Goal: Information Seeking & Learning: Learn about a topic

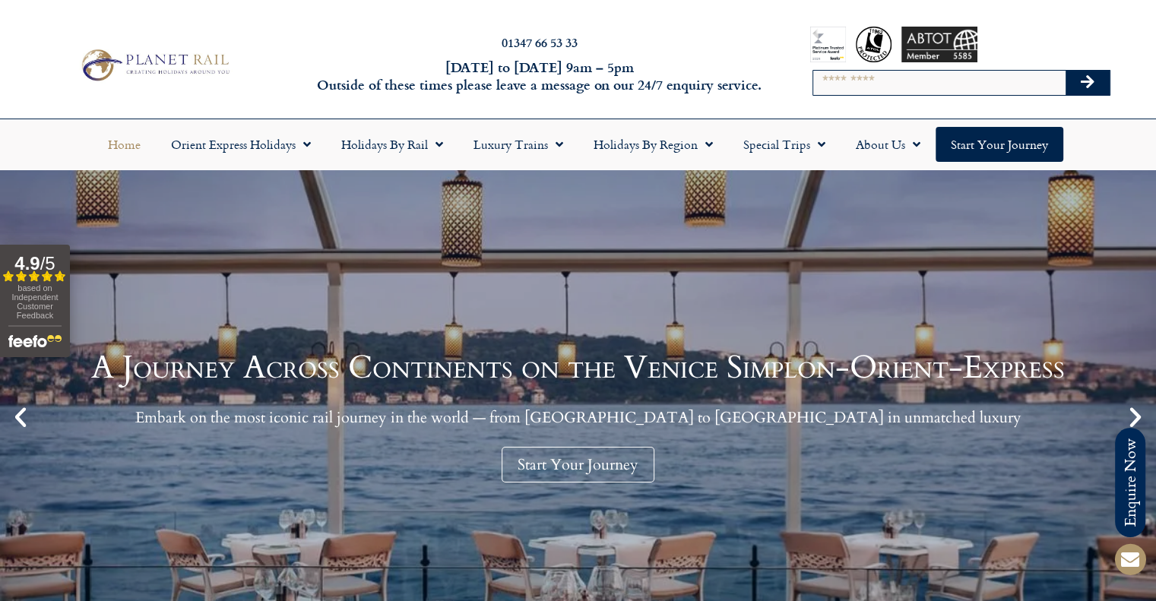
click at [292, 80] on div at bounding box center [154, 65] width 309 height 46
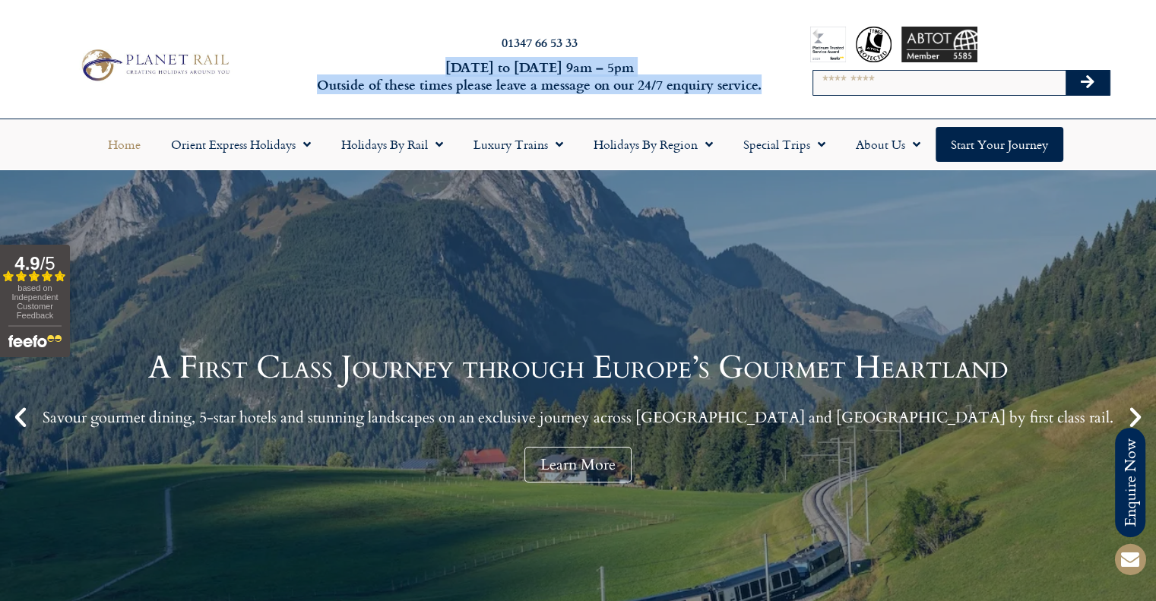
drag, startPoint x: 427, startPoint y: 65, endPoint x: 777, endPoint y: 94, distance: 350.9
click at [777, 94] on div "01347 66 53 33 Monday to Friday 9am – 5pm Outside of these times please leave a…" at bounding box center [578, 64] width 1156 height 107
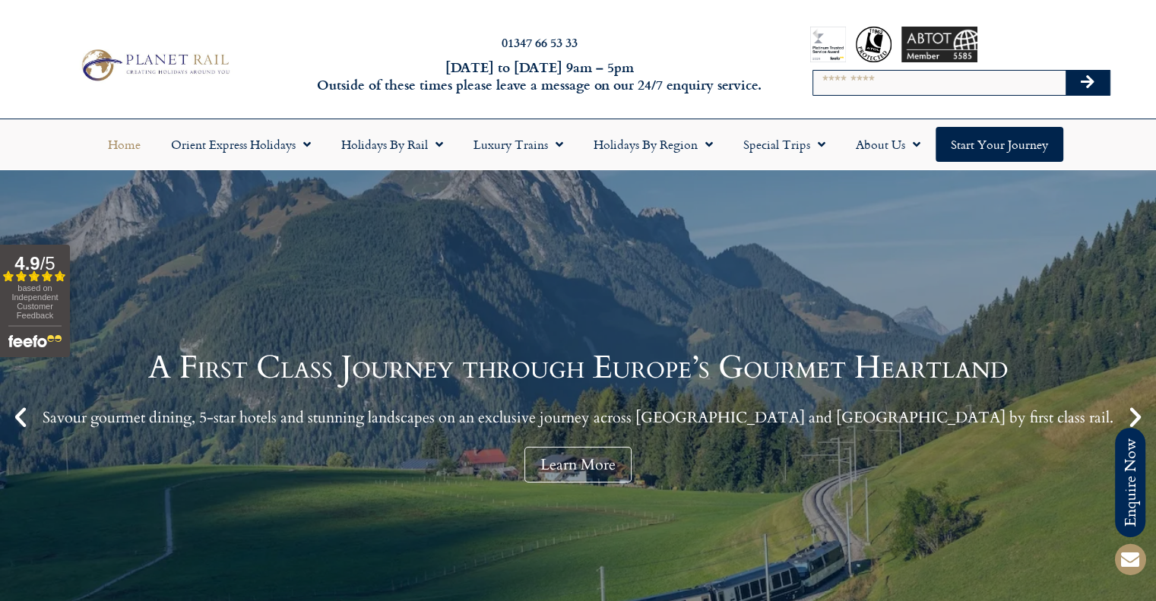
click at [777, 94] on div "Search" at bounding box center [962, 64] width 382 height 107
click at [836, 90] on input "Search" at bounding box center [939, 83] width 252 height 24
type input "*******"
click at [1066, 71] on button "Search" at bounding box center [1088, 83] width 44 height 24
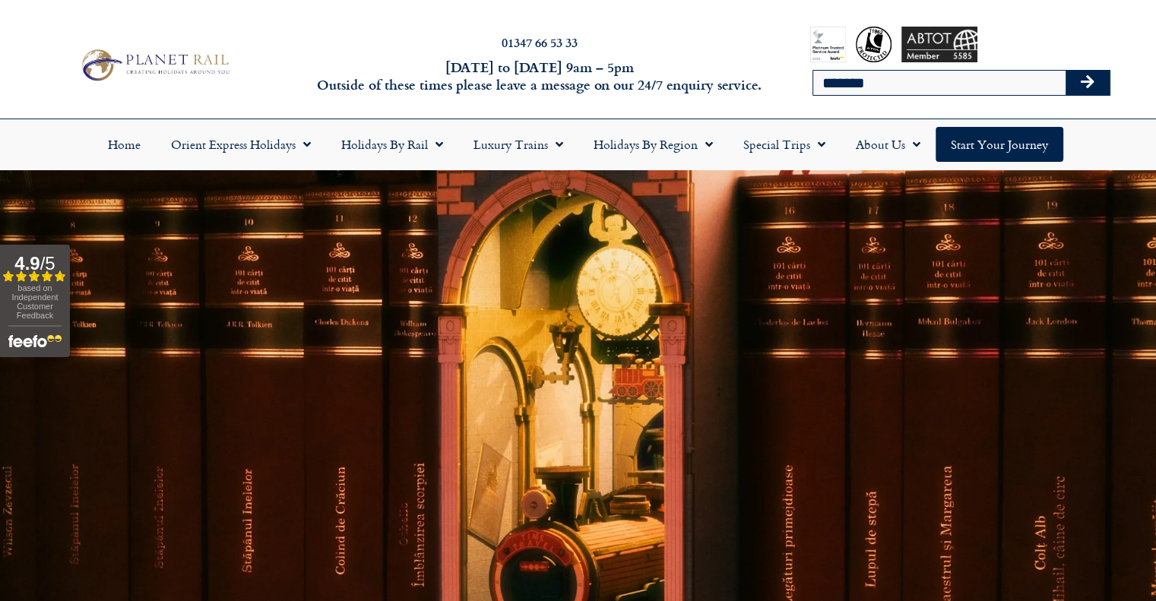
click at [264, 33] on div "01347 66 53 33 Monday to Friday 9am – 5pm Outside of these times please leave a…" at bounding box center [578, 64] width 1156 height 107
click at [304, 19] on div "01347 66 53 33 Monday to Friday 9am – 5pm Outside of these times please leave a…" at bounding box center [578, 64] width 1156 height 107
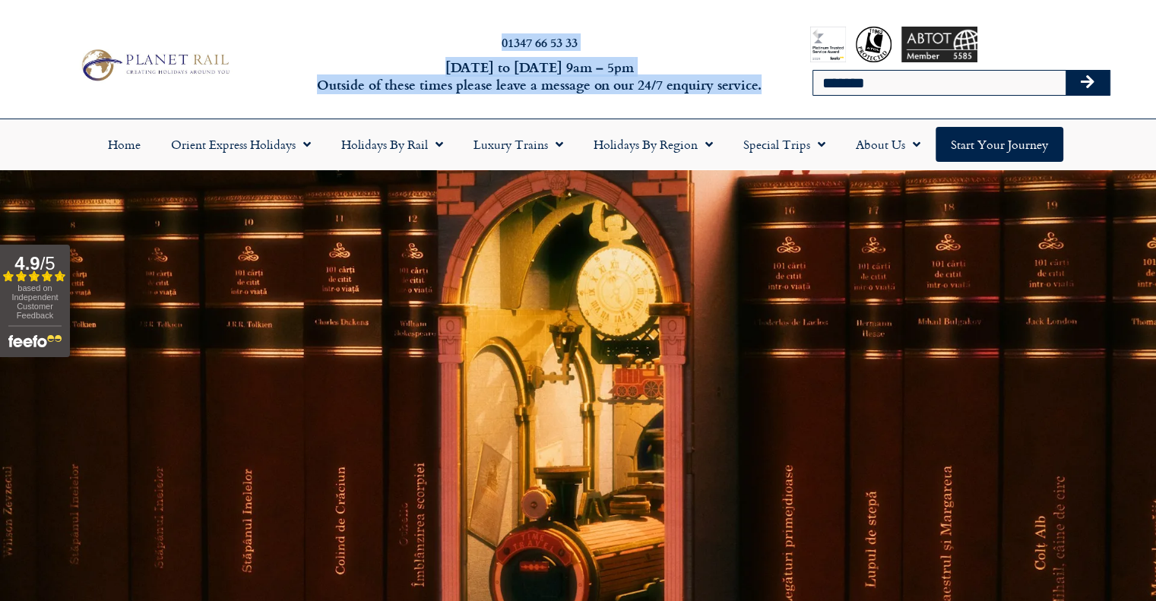
drag, startPoint x: 494, startPoint y: 39, endPoint x: 800, endPoint y: 94, distance: 311.3
click at [803, 94] on div "01347 66 53 33 Monday to Friday 9am – 5pm Outside of these times please leave a…" at bounding box center [578, 64] width 1156 height 107
click at [800, 96] on div "Search *******" at bounding box center [962, 64] width 382 height 107
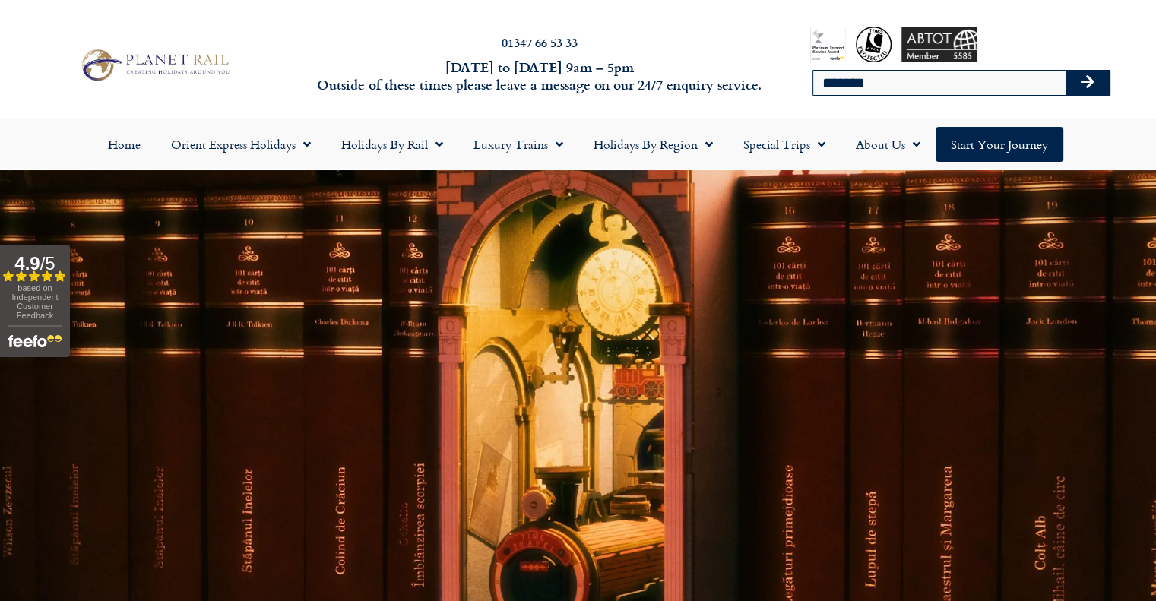
click at [781, 97] on div "Search *******" at bounding box center [962, 64] width 382 height 107
click at [18, 62] on div at bounding box center [154, 65] width 309 height 46
drag, startPoint x: 23, startPoint y: 57, endPoint x: 240, endPoint y: 113, distance: 224.4
click at [240, 113] on div "01347 66 53 33 Monday to Friday 9am – 5pm Outside of these times please leave a…" at bounding box center [578, 64] width 1156 height 107
click at [245, 109] on div "01347 66 53 33 Monday to Friday 9am – 5pm Outside of these times please leave a…" at bounding box center [578, 64] width 1156 height 107
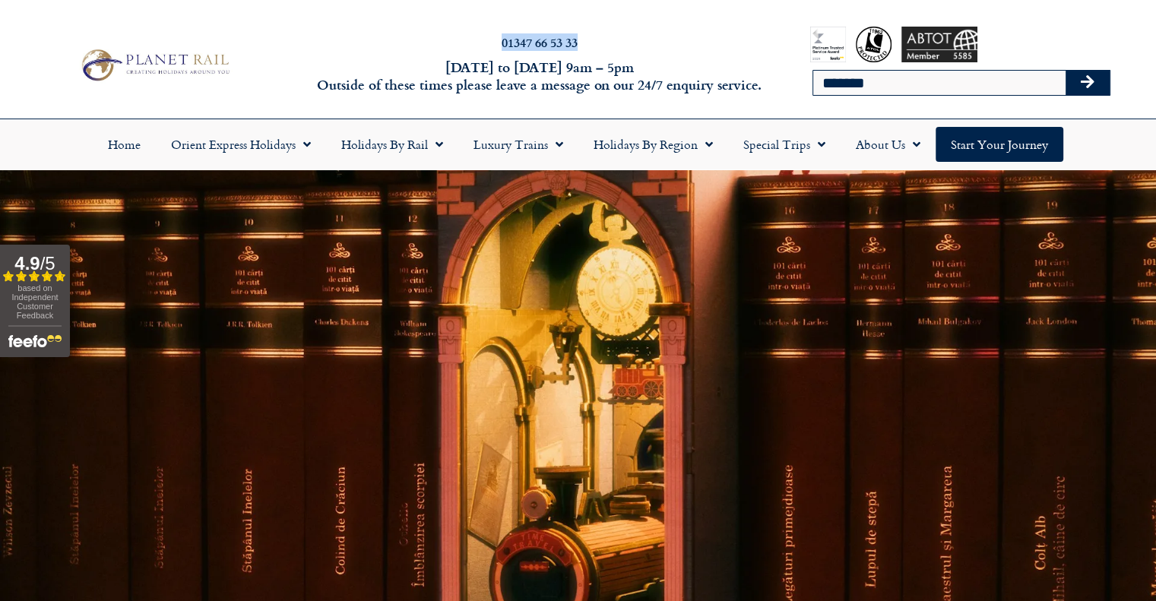
drag, startPoint x: 490, startPoint y: 42, endPoint x: 626, endPoint y: 48, distance: 135.4
click at [626, 48] on h2 "01347 66 53 33" at bounding box center [539, 42] width 455 height 12
click at [623, 47] on h2 "01347 66 53 33" at bounding box center [539, 42] width 455 height 12
click at [623, 17] on div "01347 66 53 33 Monday to Friday 9am – 5pm Outside of these times please leave a…" at bounding box center [578, 64] width 1156 height 107
drag, startPoint x: 590, startPoint y: 48, endPoint x: 462, endPoint y: 46, distance: 127.7
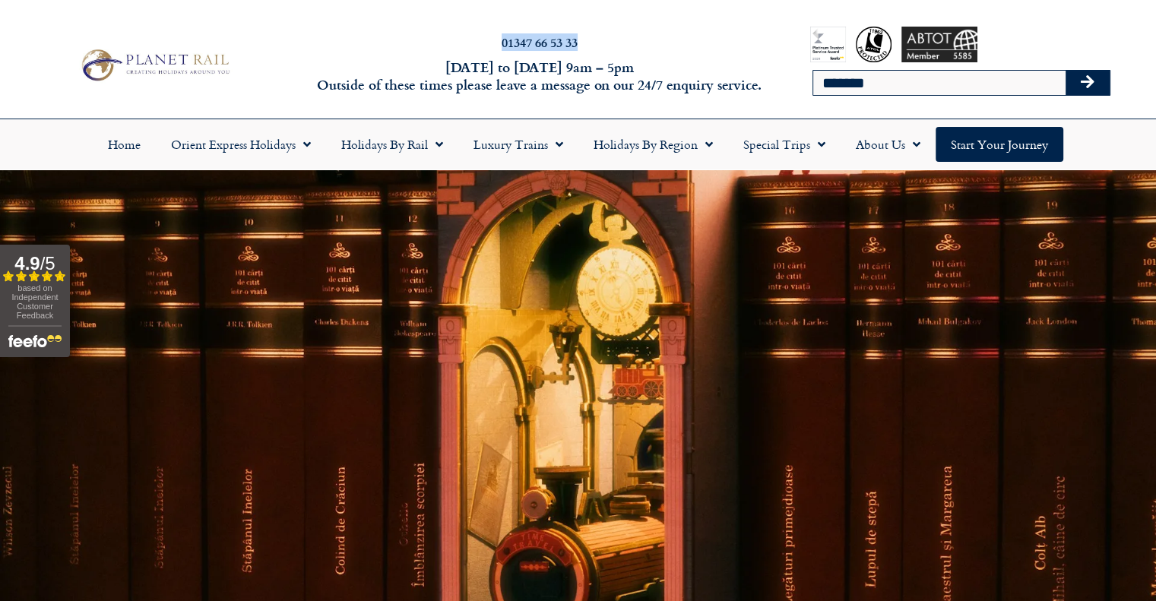
click at [462, 46] on div "01347 66 53 33" at bounding box center [539, 46] width 455 height 20
click at [462, 46] on h2 "01347 66 53 33" at bounding box center [539, 42] width 455 height 12
click at [435, 43] on h2 "01347 66 53 33" at bounding box center [539, 42] width 455 height 12
click at [162, 79] on img at bounding box center [154, 65] width 158 height 39
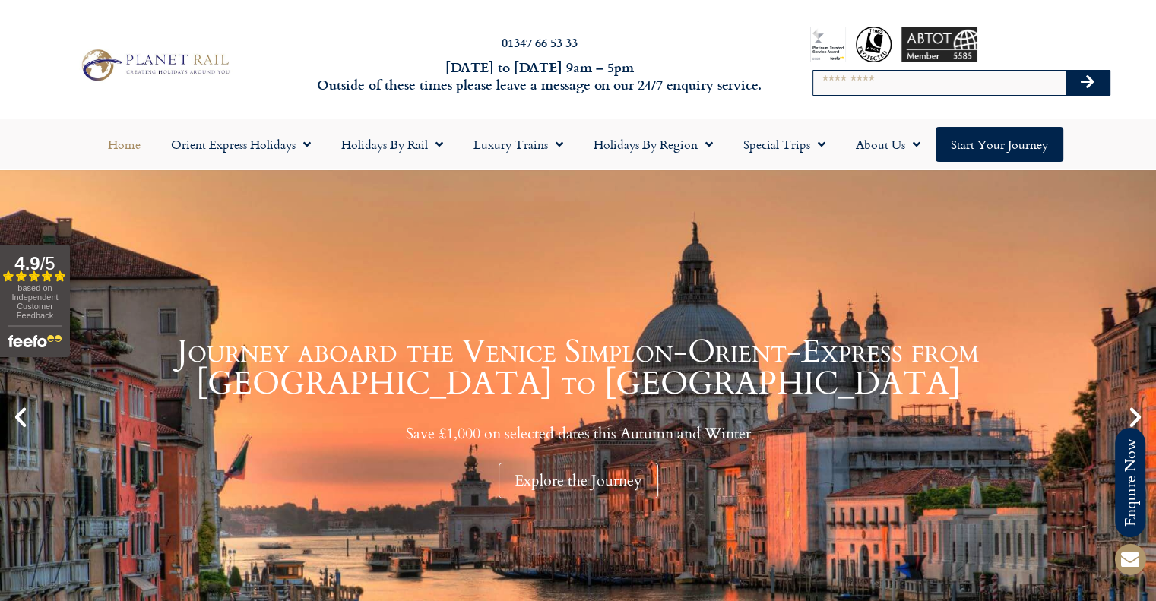
click at [259, 84] on div at bounding box center [154, 65] width 309 height 46
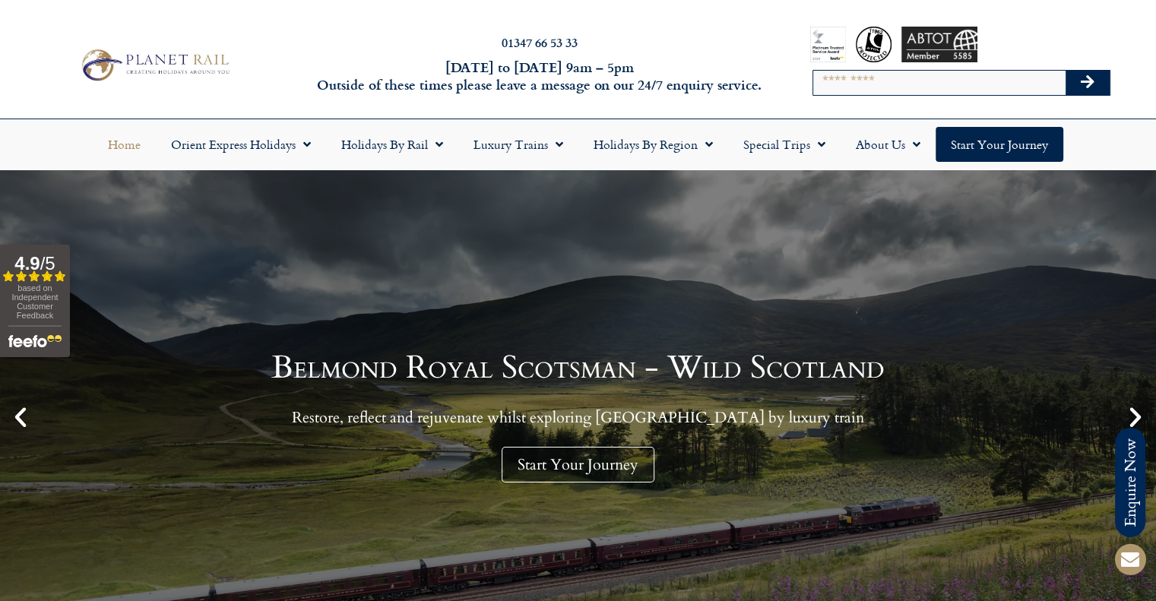
click at [368, 47] on h2 "01347 66 53 33" at bounding box center [539, 42] width 455 height 12
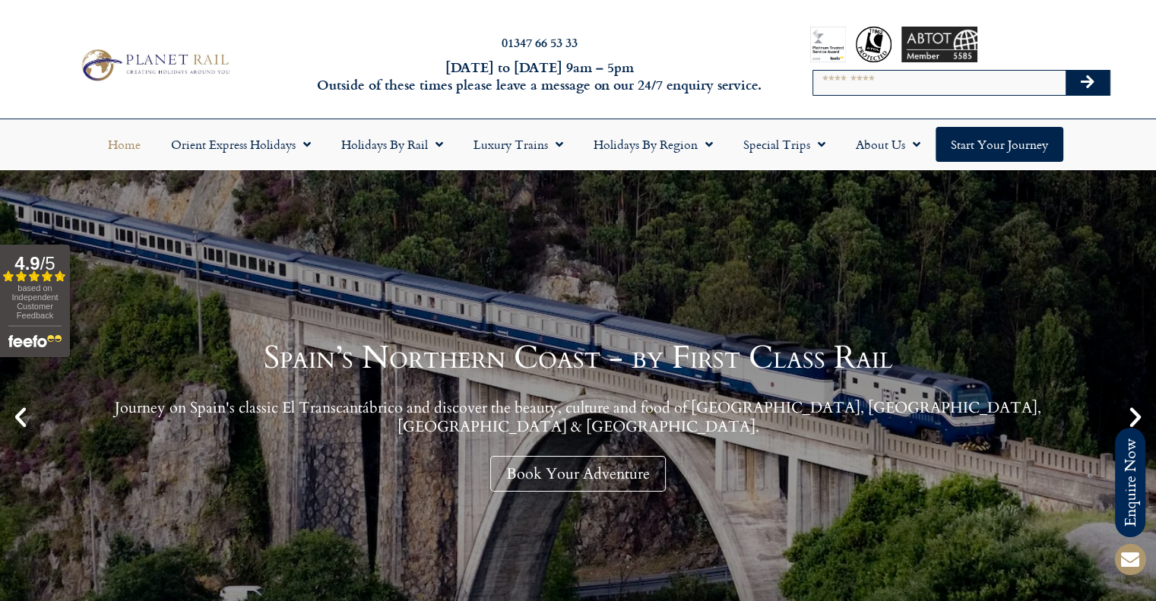
drag, startPoint x: 724, startPoint y: 92, endPoint x: 494, endPoint y: 51, distance: 234.0
click at [494, 51] on div "01347 66 53 33 Monday to Friday 9am – 5pm Outside of these times please leave a…" at bounding box center [578, 64] width 1156 height 107
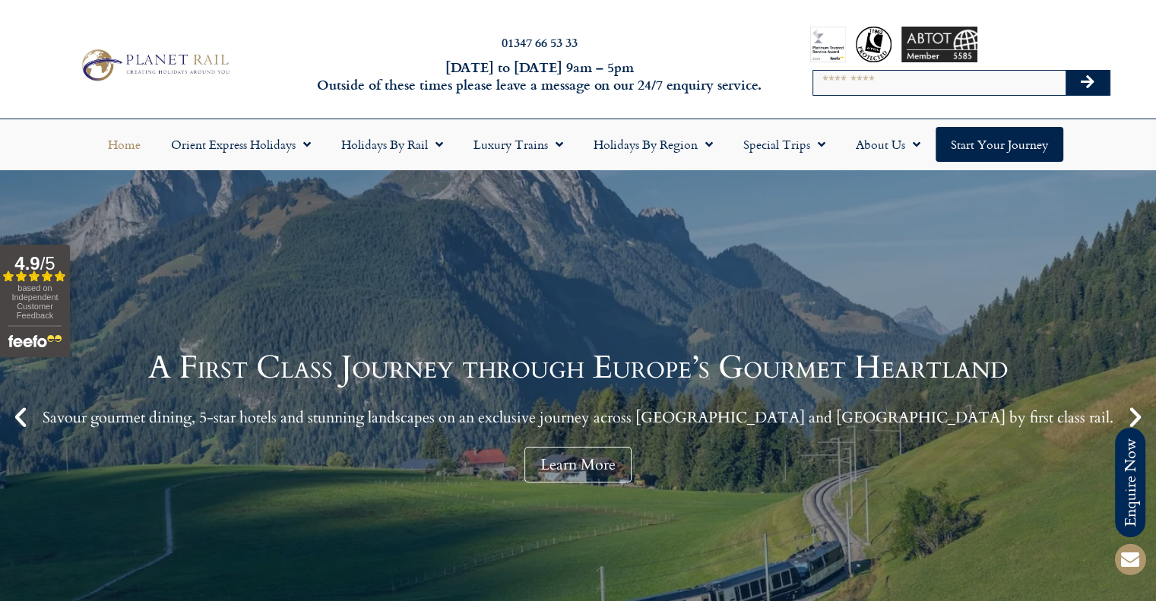
click at [217, 89] on div "01347 66 53 33 Monday to Friday 9am – 5pm Outside of these times please leave a…" at bounding box center [578, 64] width 1156 height 107
click at [73, 81] on link at bounding box center [154, 65] width 223 height 39
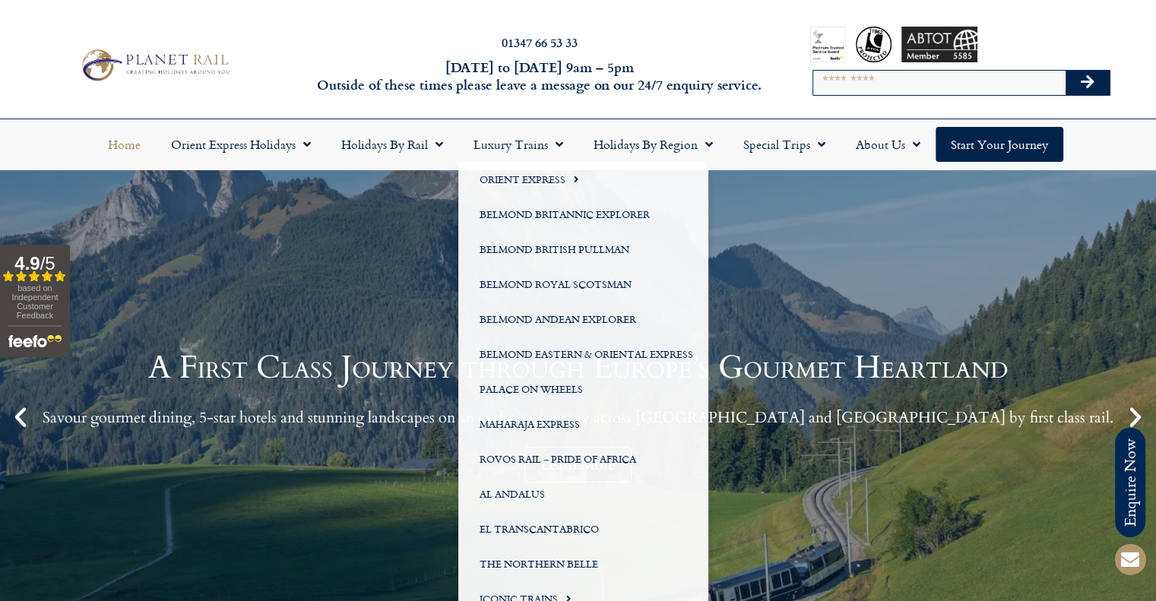
click at [409, 64] on h6 "Monday to Friday 9am – 5pm Outside of these times please leave a message on our…" at bounding box center [539, 77] width 455 height 36
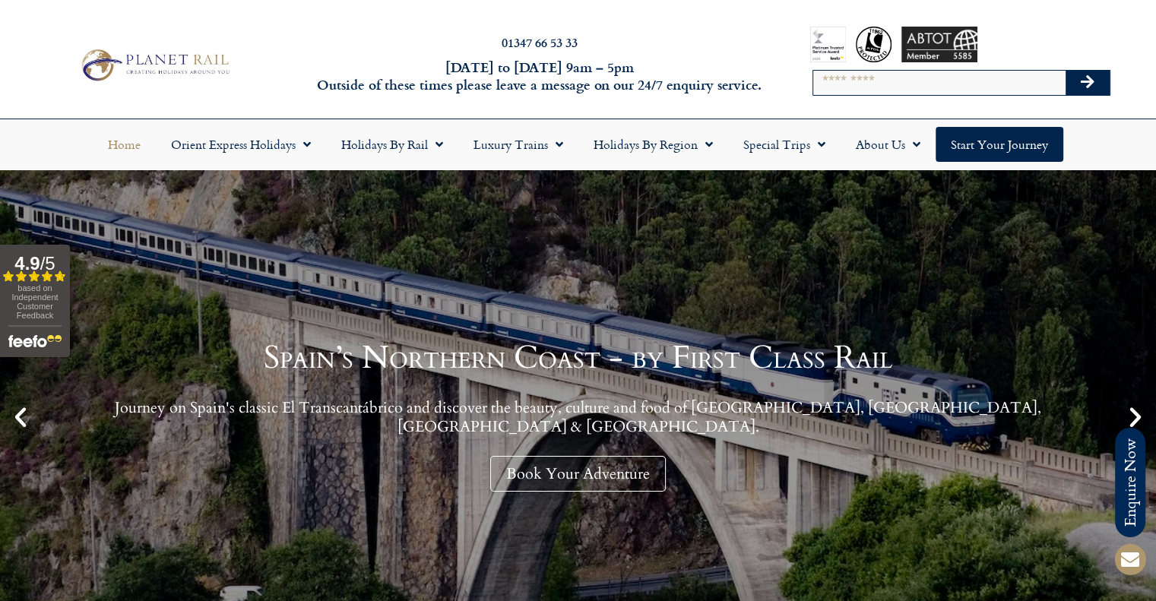
drag, startPoint x: 255, startPoint y: 55, endPoint x: 249, endPoint y: 85, distance: 30.3
click at [255, 55] on link at bounding box center [154, 65] width 223 height 39
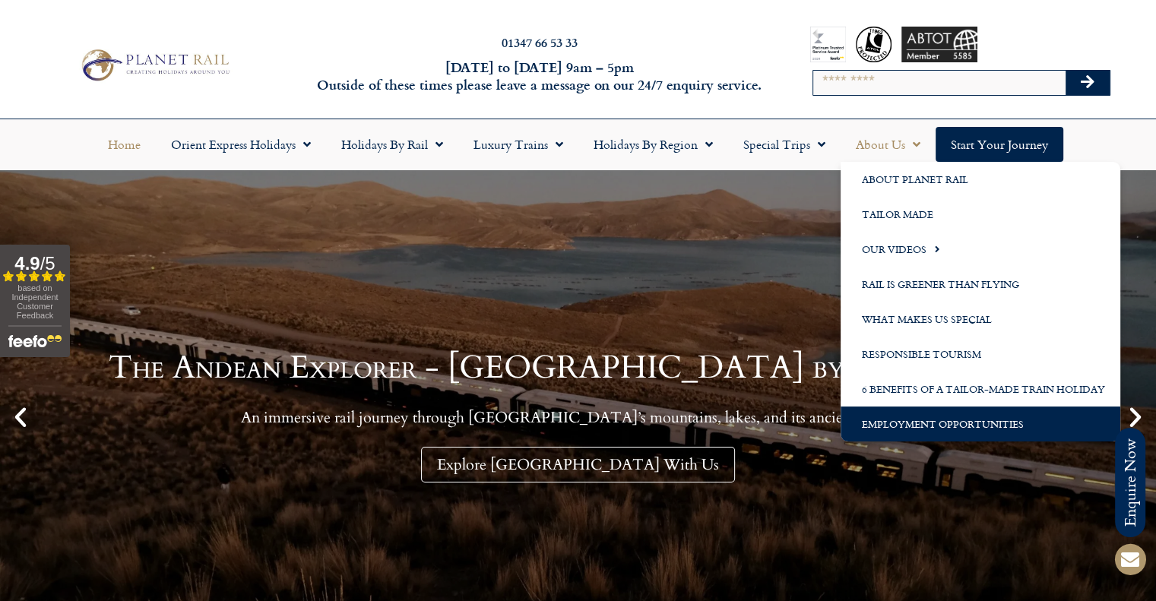
click at [900, 424] on link "Employment Opportunities" at bounding box center [981, 424] width 280 height 35
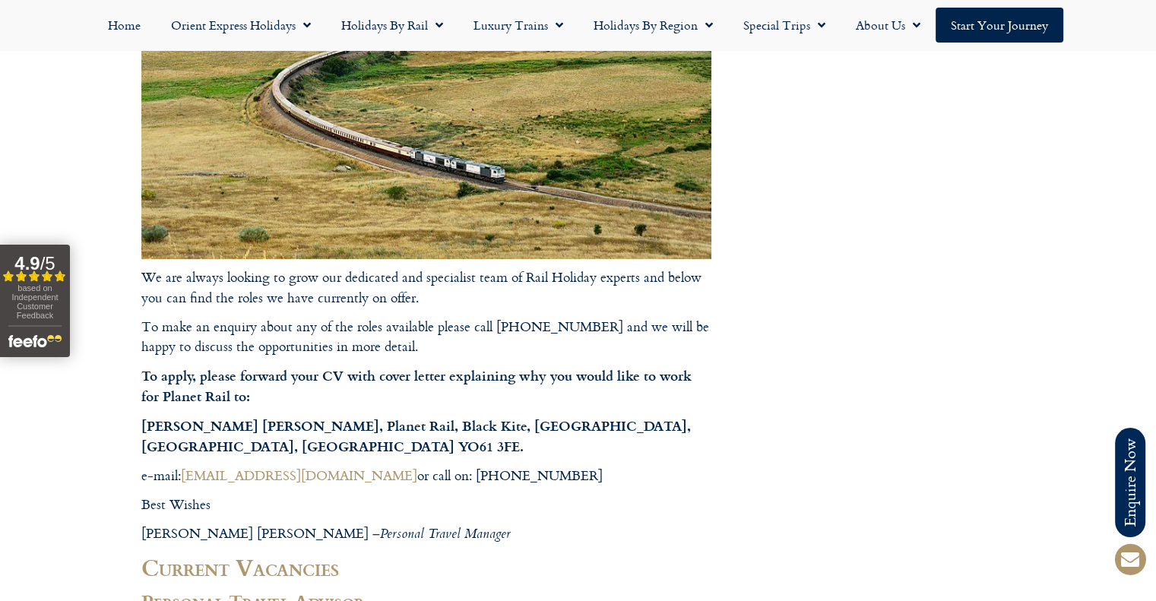
scroll to position [304, 0]
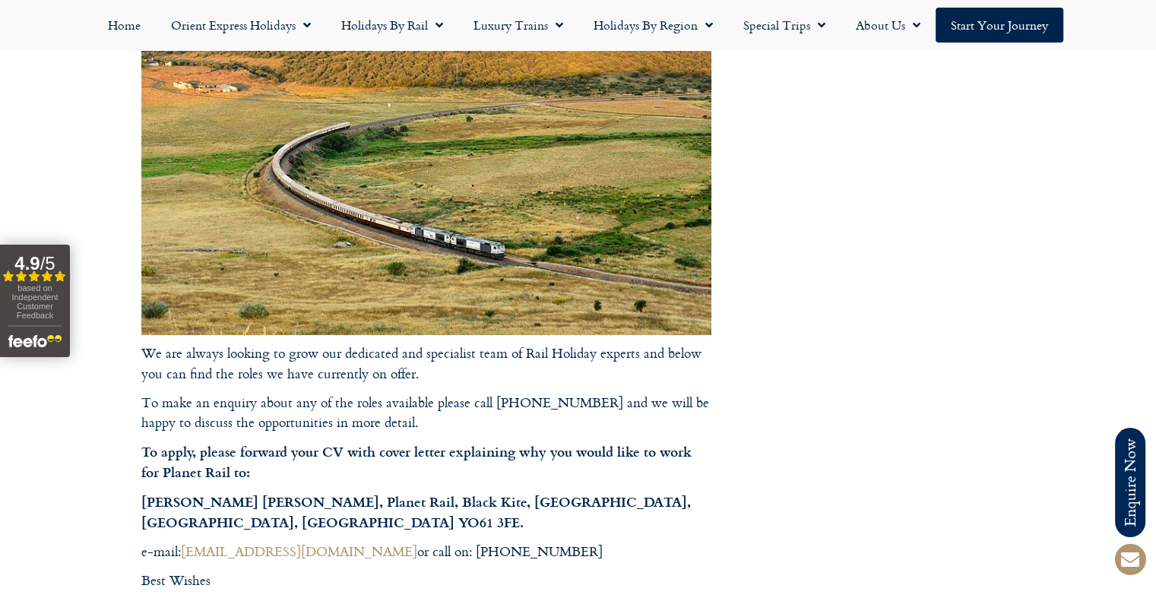
click at [143, 252] on img at bounding box center [426, 145] width 570 height 380
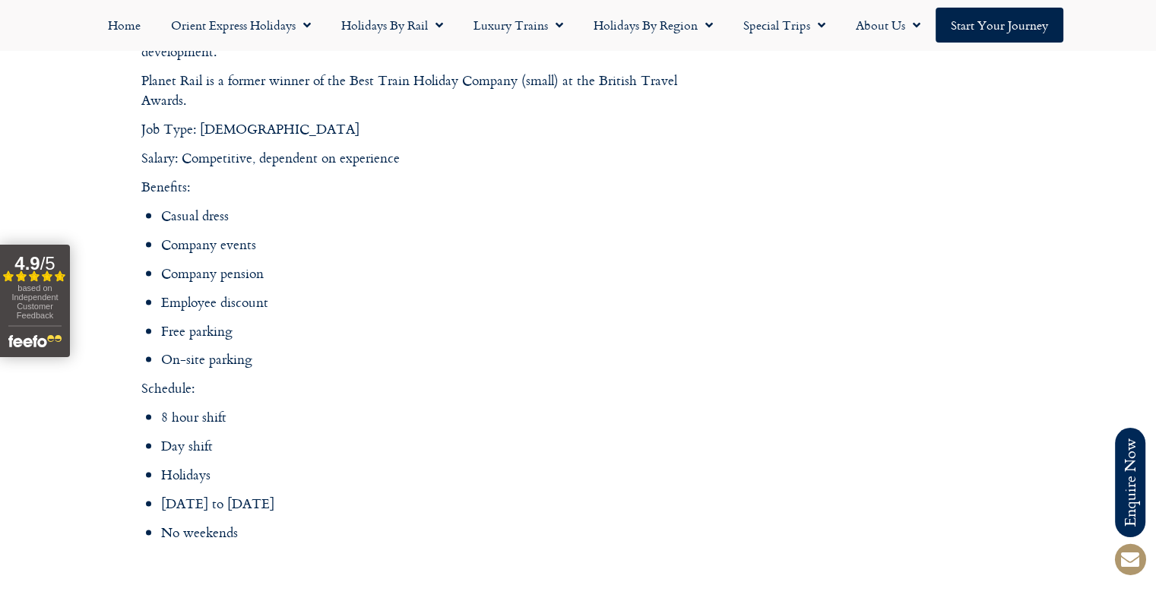
scroll to position [1672, 0]
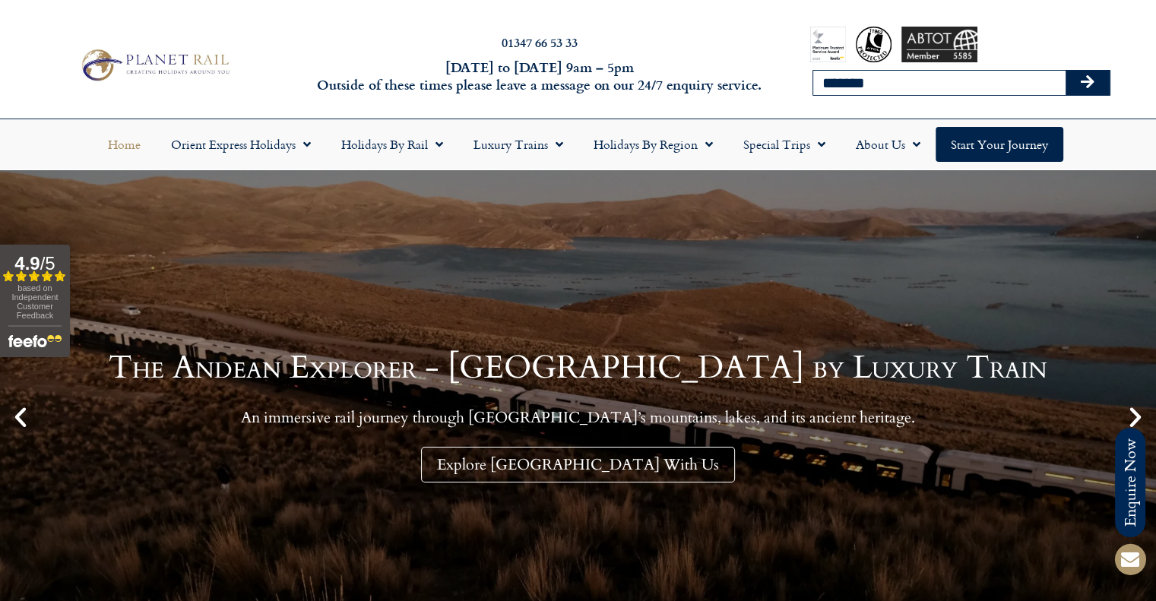
type input "*******"
click at [1066, 71] on button "Search" at bounding box center [1088, 83] width 44 height 24
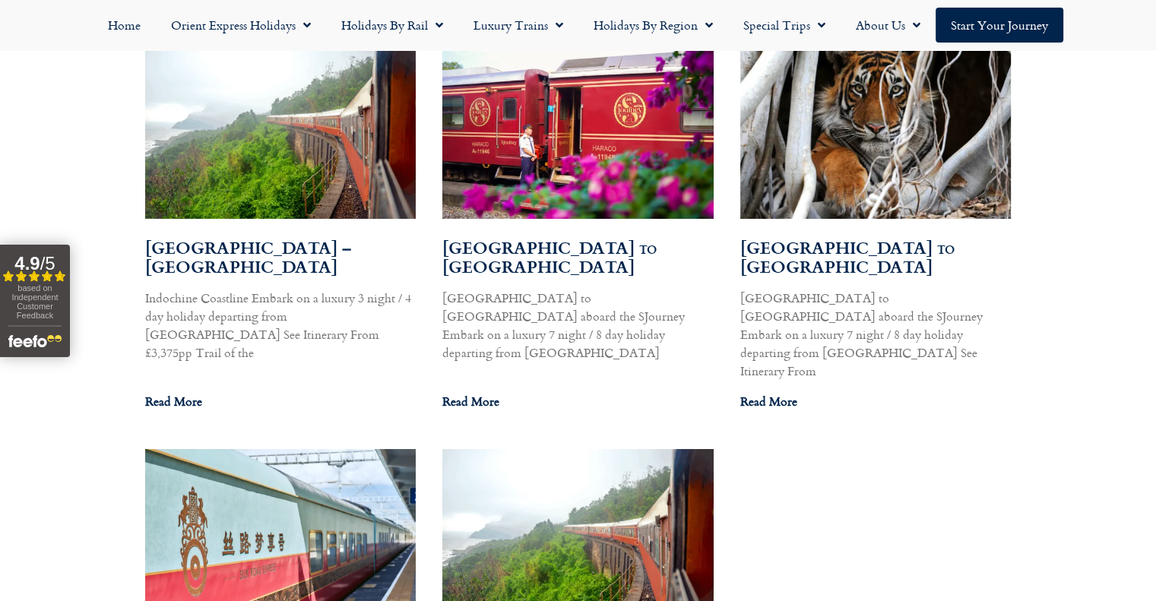
scroll to position [912, 0]
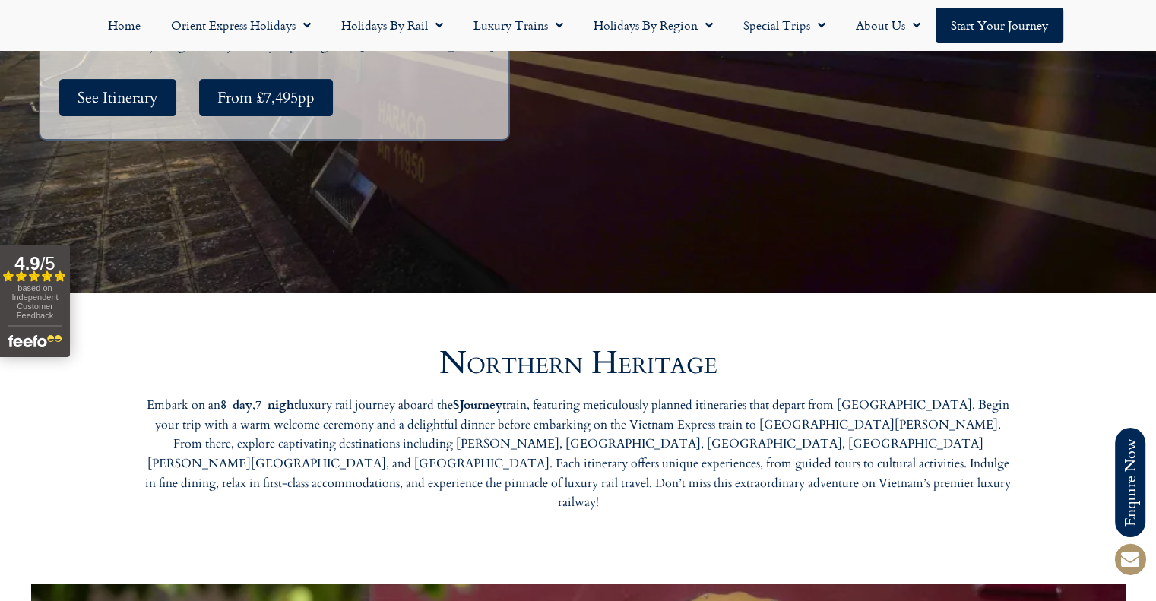
scroll to position [532, 0]
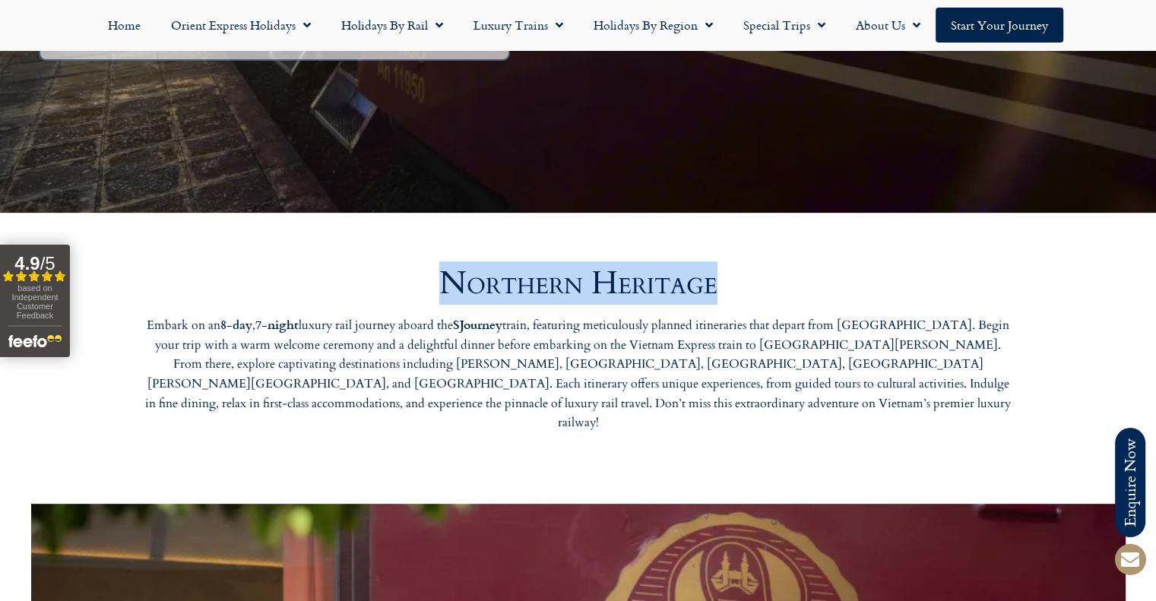
drag, startPoint x: 439, startPoint y: 288, endPoint x: 796, endPoint y: 294, distance: 356.6
click at [796, 294] on h2 "Northern Heritage" at bounding box center [578, 284] width 867 height 32
drag, startPoint x: 737, startPoint y: 297, endPoint x: 426, endPoint y: 264, distance: 312.7
click at [426, 264] on div "Northern Heritage Embark on an 8-day , 7-night luxury rail journey aboard the S…" at bounding box center [578, 378] width 867 height 236
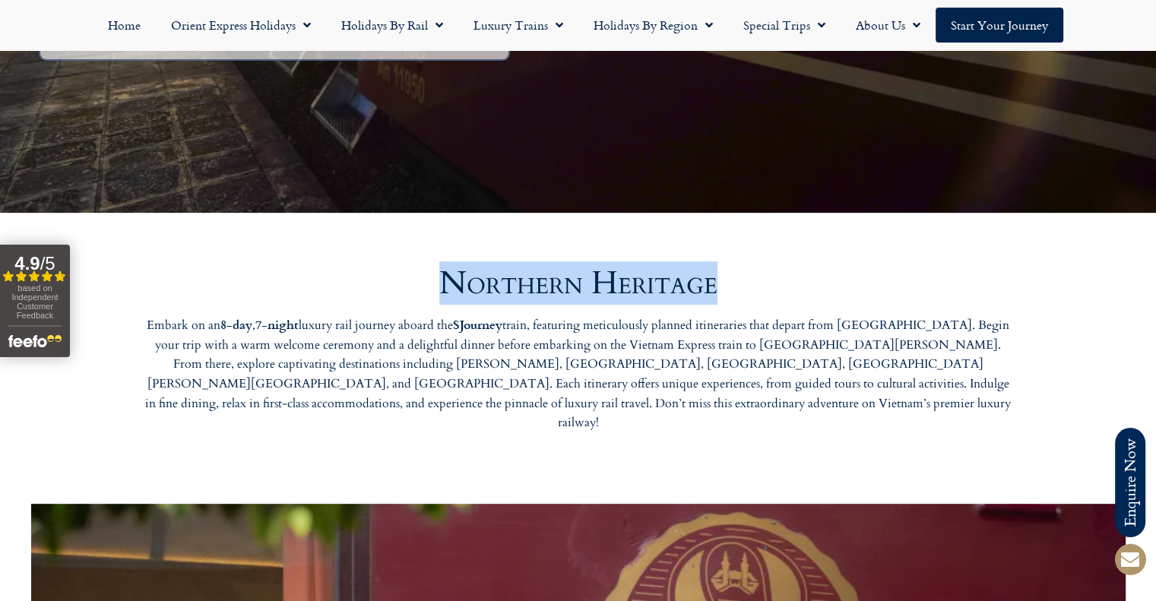
click at [433, 267] on div "Northern Heritage Embark on an 8-day , 7-night luxury rail journey aboard the S…" at bounding box center [578, 378] width 867 height 236
drag, startPoint x: 438, startPoint y: 278, endPoint x: 818, endPoint y: 296, distance: 380.5
click at [818, 296] on h2 "Northern Heritage" at bounding box center [578, 284] width 867 height 32
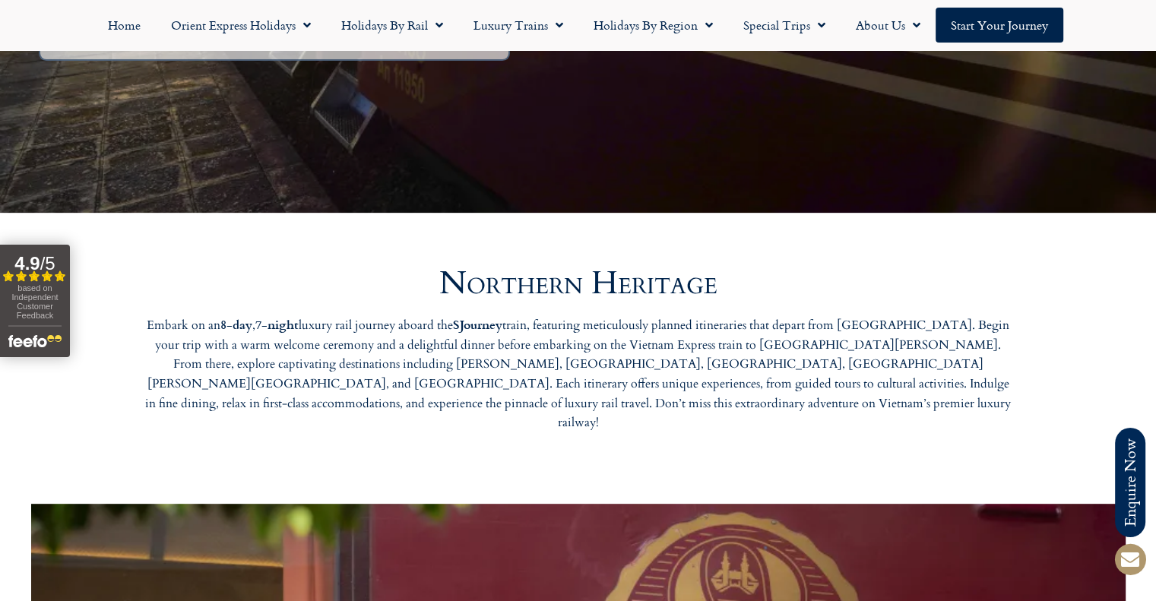
click at [581, 243] on div at bounding box center [578, 236] width 867 height 32
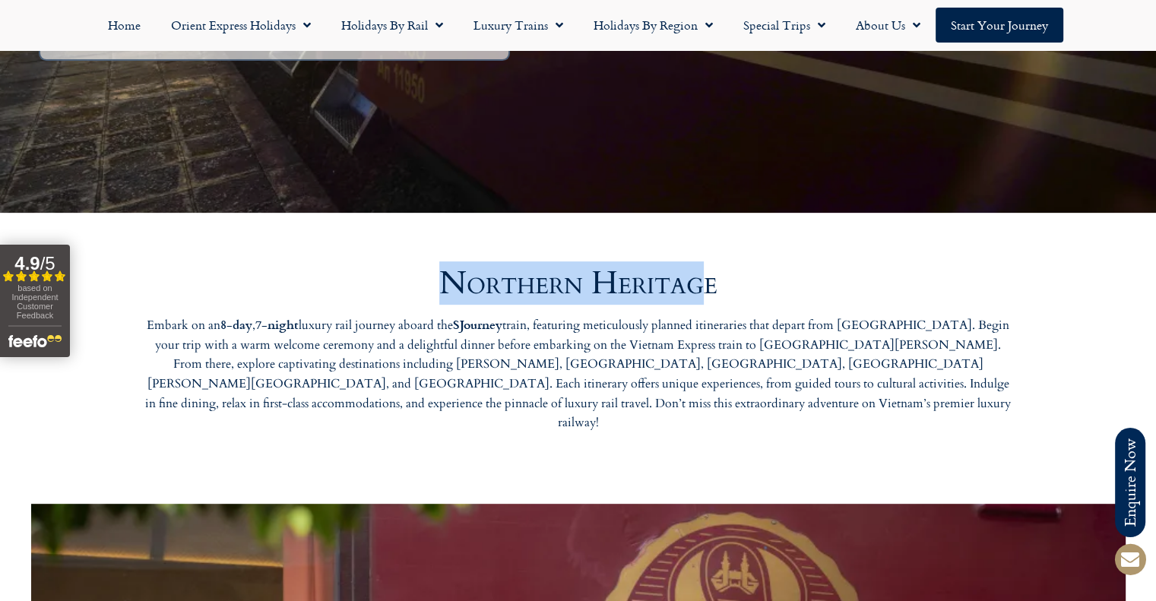
drag, startPoint x: 439, startPoint y: 283, endPoint x: 708, endPoint y: 274, distance: 268.5
click at [708, 274] on h2 "Northern Heritage" at bounding box center [578, 284] width 867 height 32
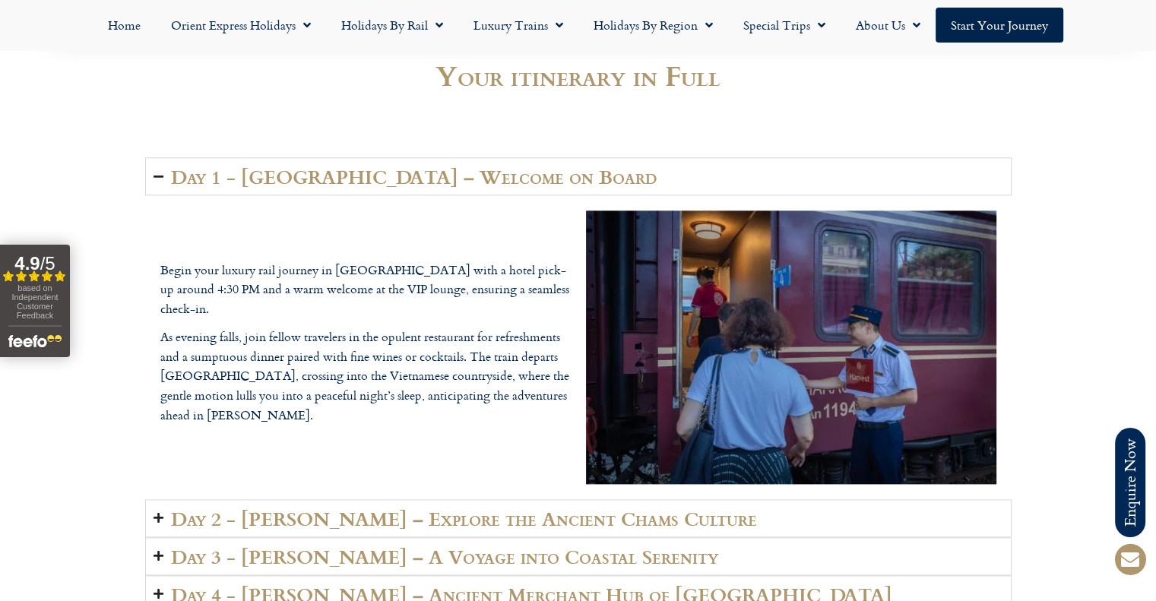
scroll to position [1748, 0]
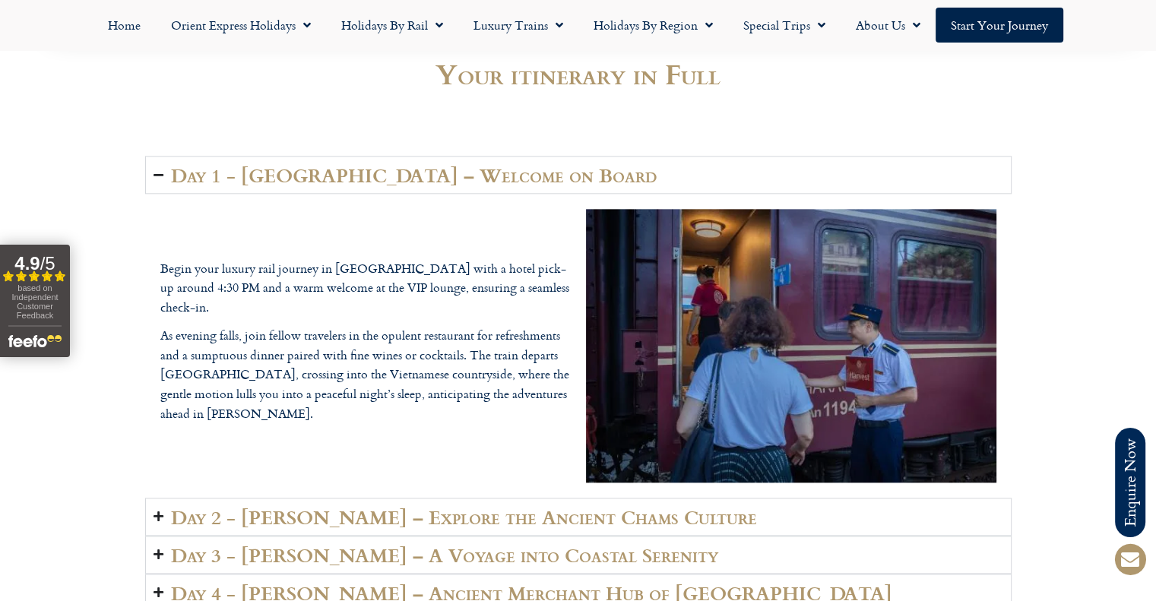
click at [500, 164] on h2 "Day 1 - Ho Chi Minh City – Welcome on Board" at bounding box center [414, 174] width 486 height 21
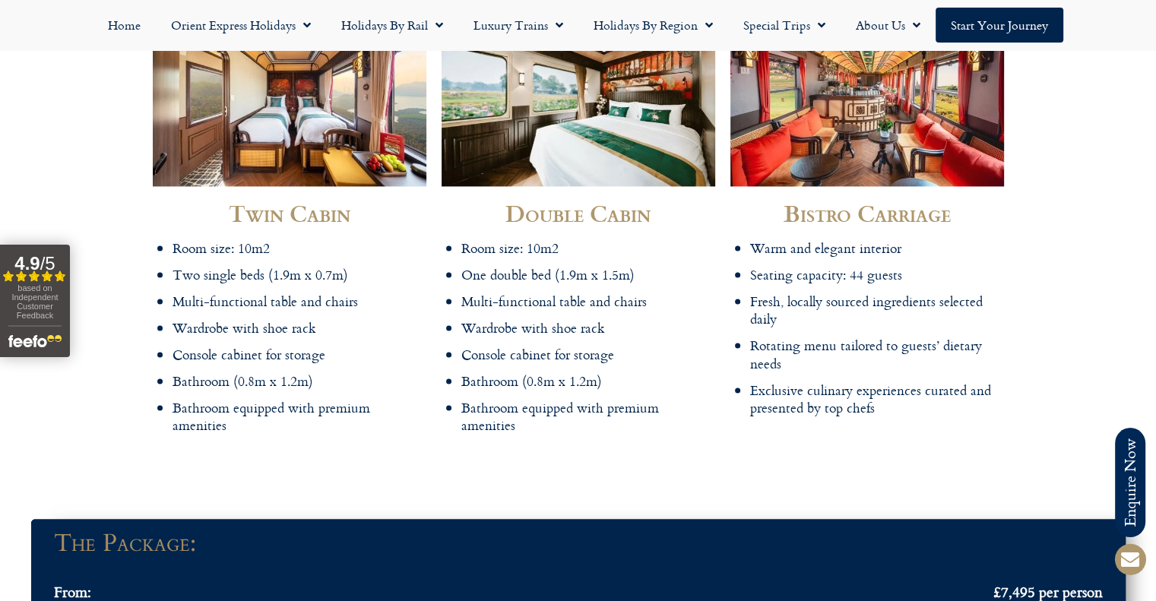
scroll to position [2585, 0]
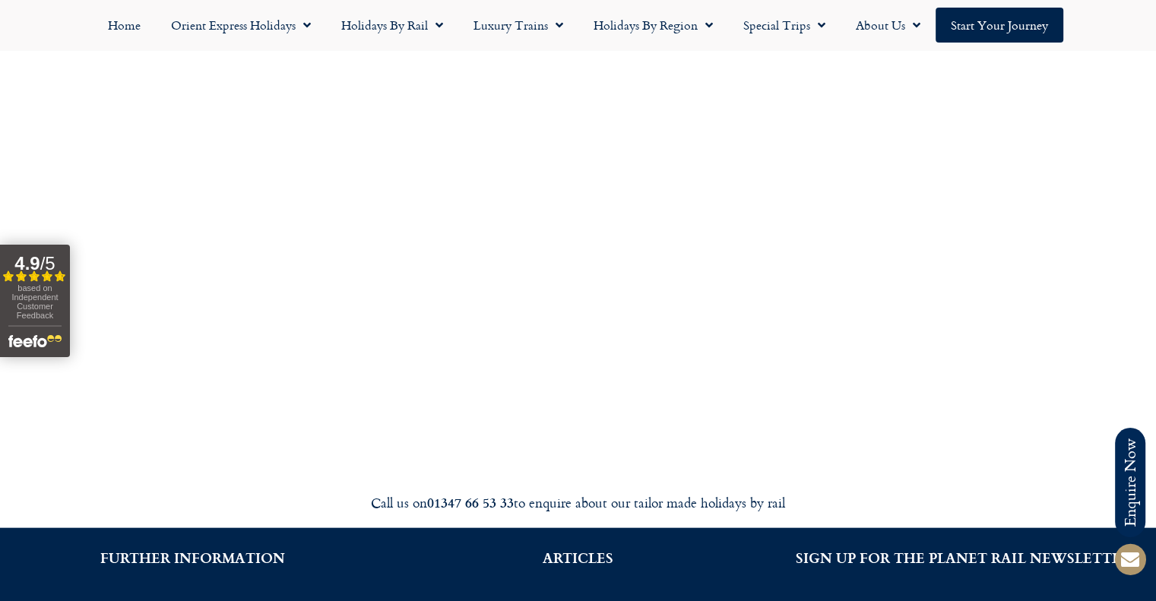
scroll to position [3103, 0]
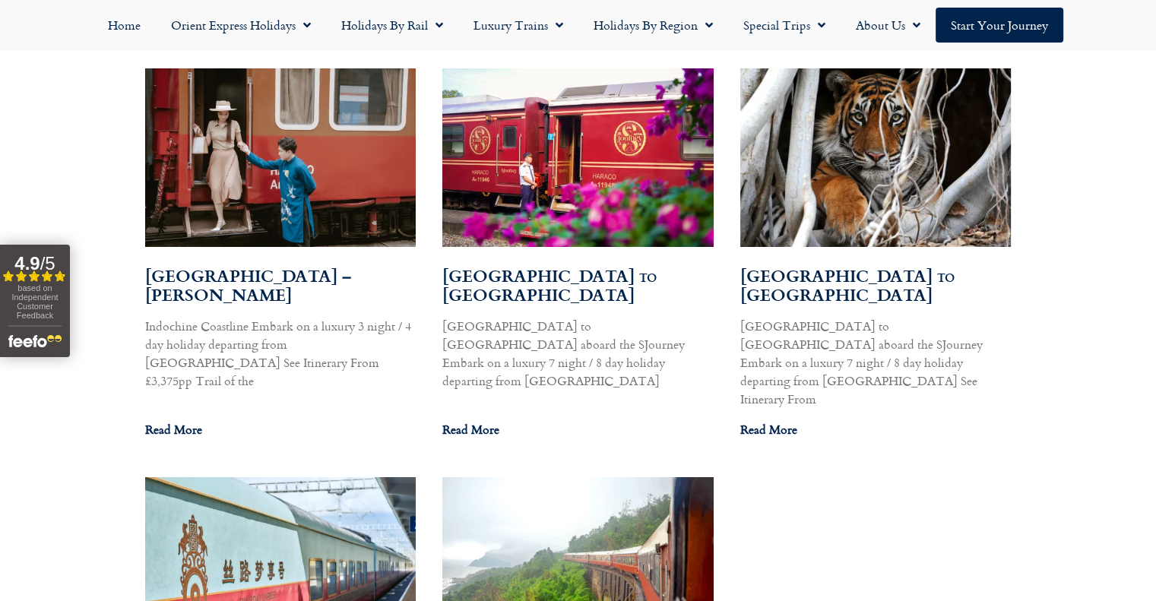
scroll to position [912, 0]
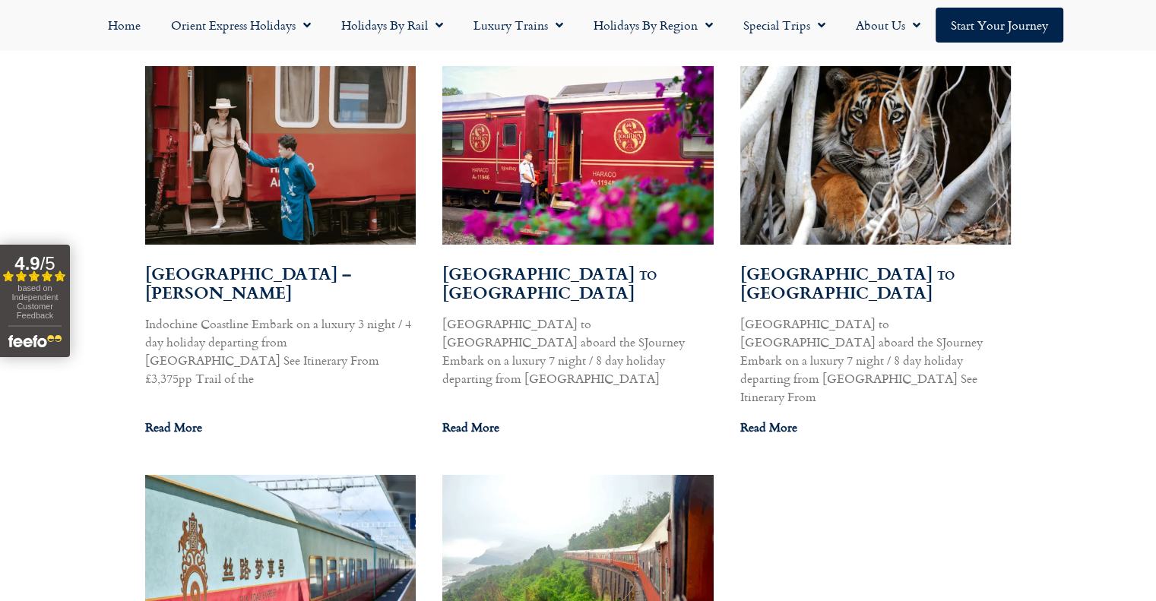
click at [74, 148] on div "Search Results for: vietnam Explore our collection of articles, insights, and t…" at bounding box center [578, 363] width 1156 height 1041
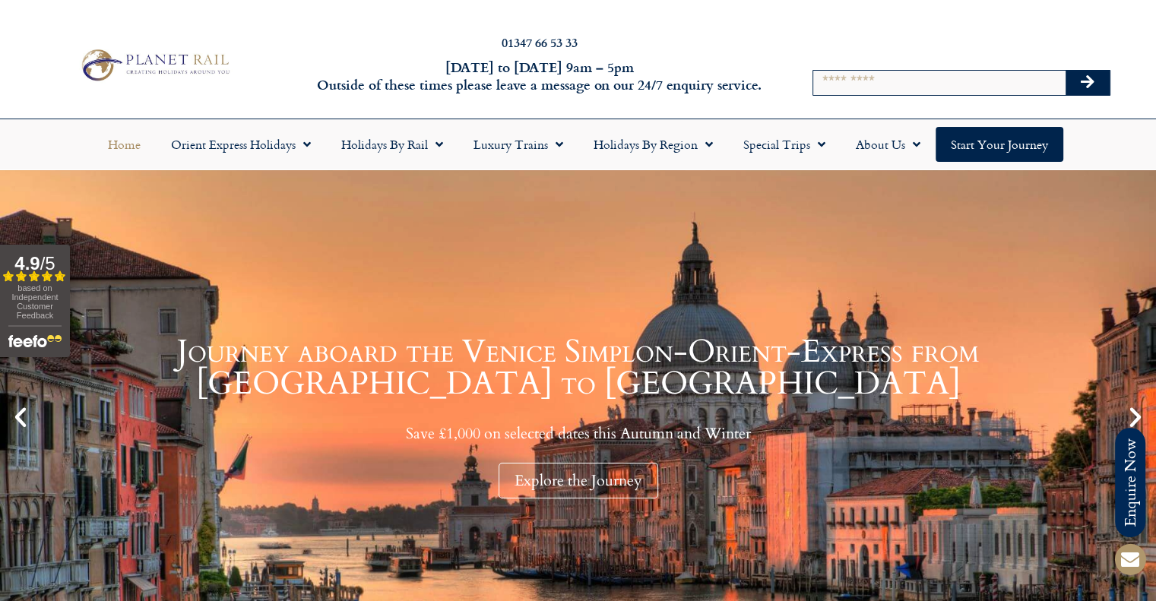
drag, startPoint x: 0, startPoint y: 0, endPoint x: 894, endPoint y: 48, distance: 895.2
click at [894, 48] on div at bounding box center [961, 45] width 302 height 36
click at [889, 77] on input "Search" at bounding box center [939, 83] width 252 height 24
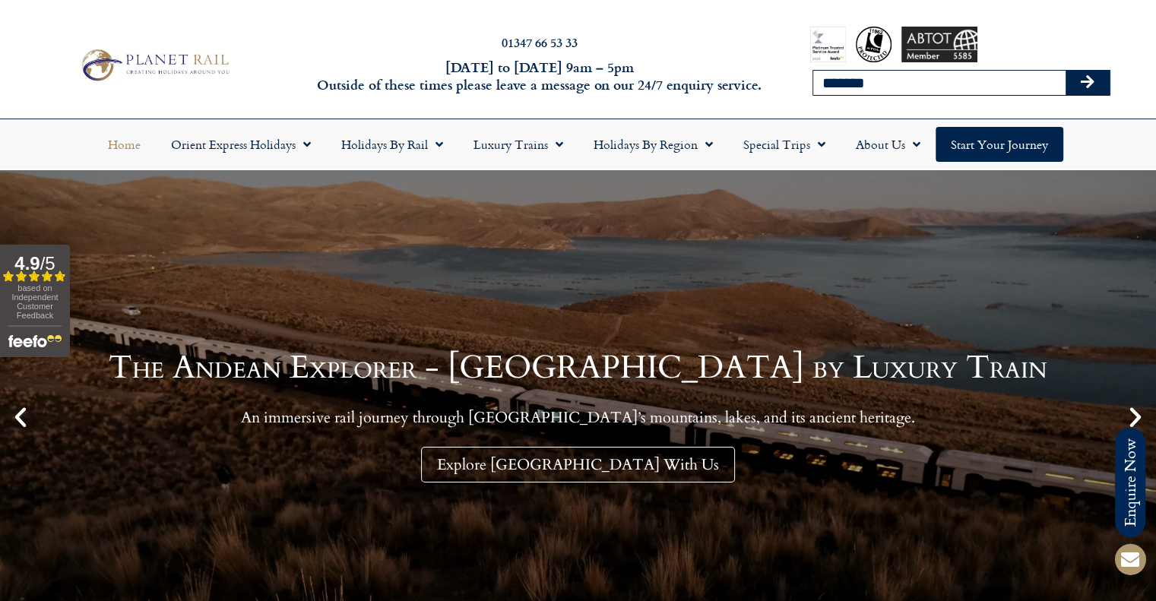
type input "*******"
click at [1066, 71] on button "Search" at bounding box center [1088, 83] width 44 height 24
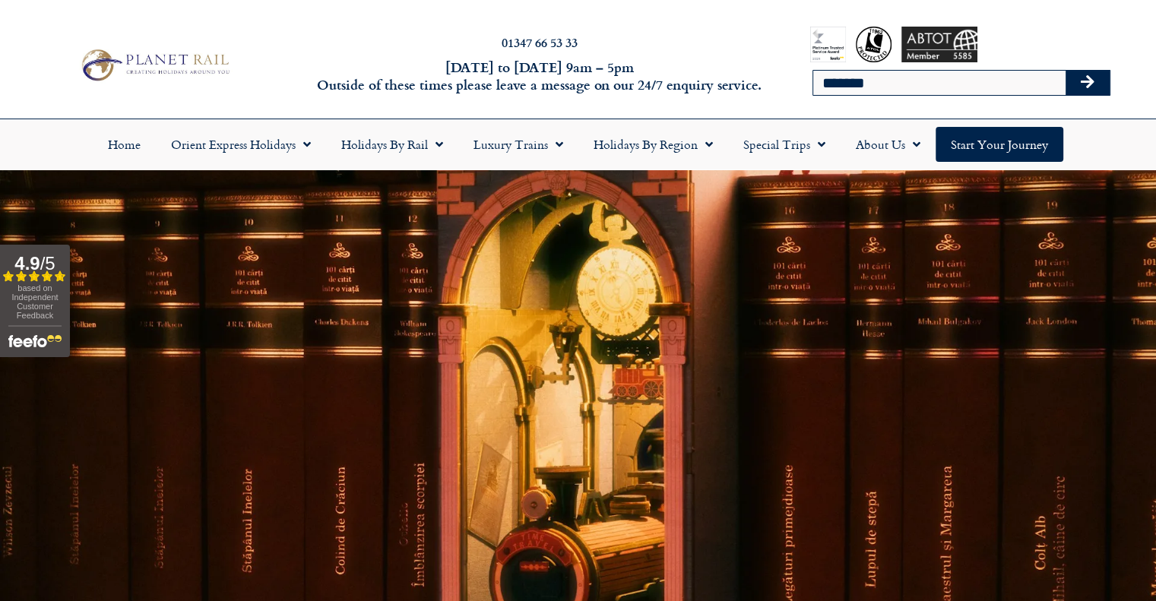
click at [788, 105] on div "Search *******" at bounding box center [962, 64] width 382 height 107
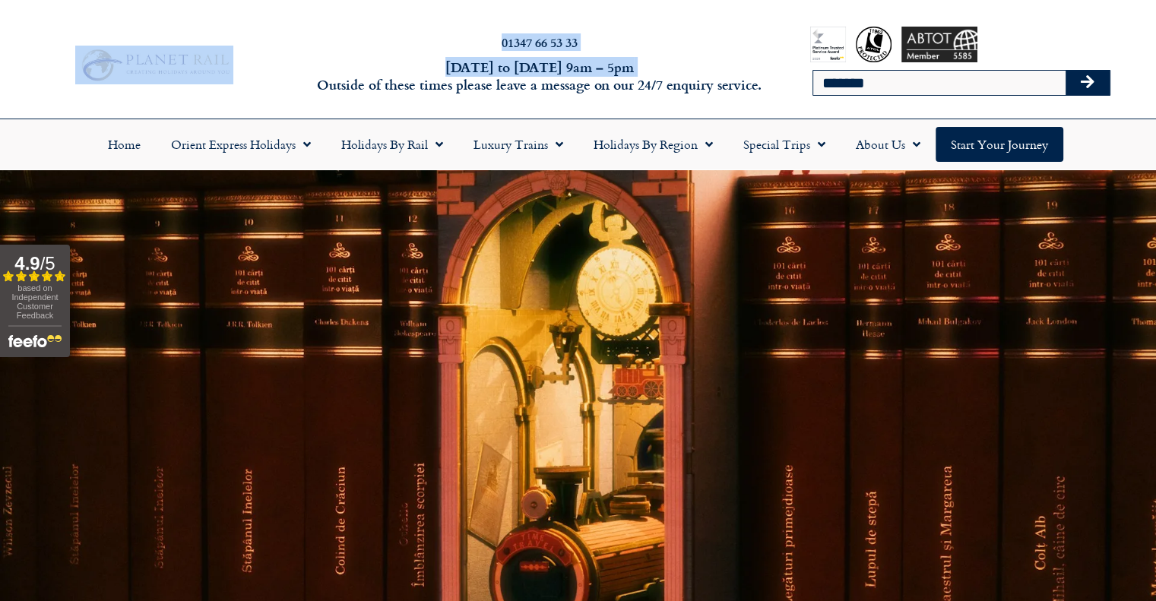
drag, startPoint x: 720, startPoint y: 103, endPoint x: 36, endPoint y: 46, distance: 685.8
click at [36, 46] on div "01347 66 53 33 [DATE] to [DATE] 9am – 5pm Outside of these times please leave a…" at bounding box center [578, 64] width 1156 height 107
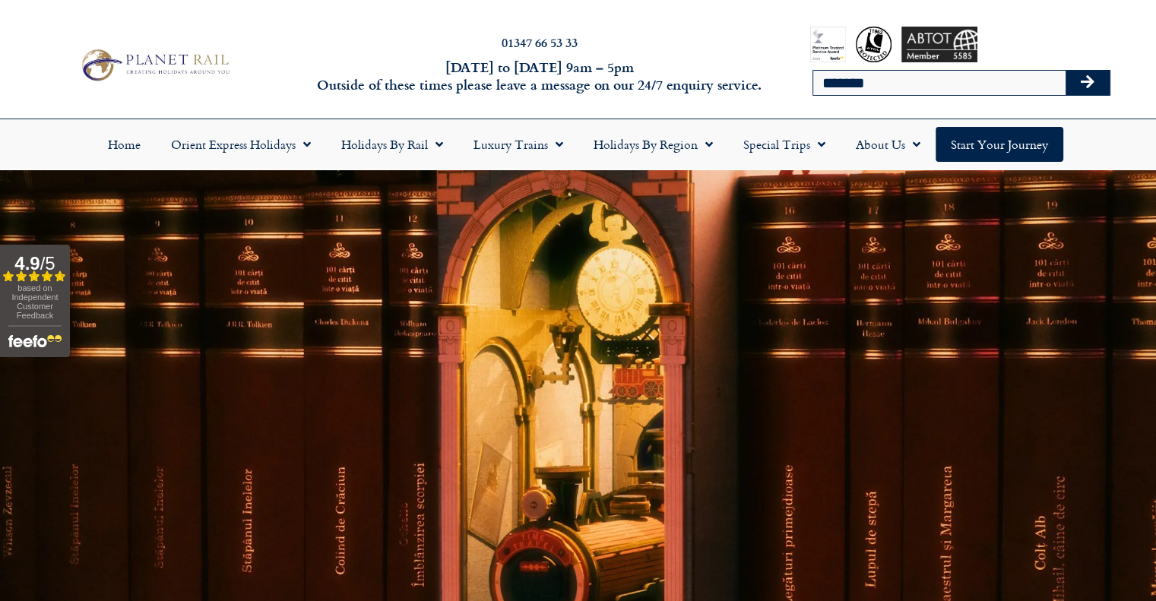
click at [36, 45] on div at bounding box center [154, 65] width 309 height 46
click at [1129, 593] on div at bounding box center [578, 436] width 1156 height 532
click at [295, 74] on div at bounding box center [154, 65] width 309 height 46
drag, startPoint x: 71, startPoint y: 39, endPoint x: 109, endPoint y: 60, distance: 44.2
click at [74, 40] on div "01347 66 53 33 [DATE] to [DATE] 9am – 5pm Outside of these times please leave a…" at bounding box center [578, 64] width 1156 height 107
